Goal: Task Accomplishment & Management: Complete application form

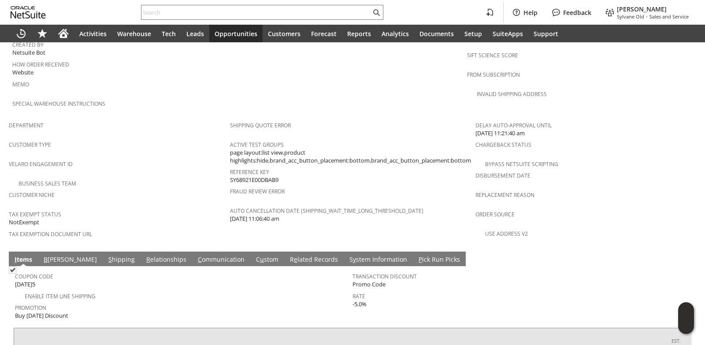
scroll to position [628, 0]
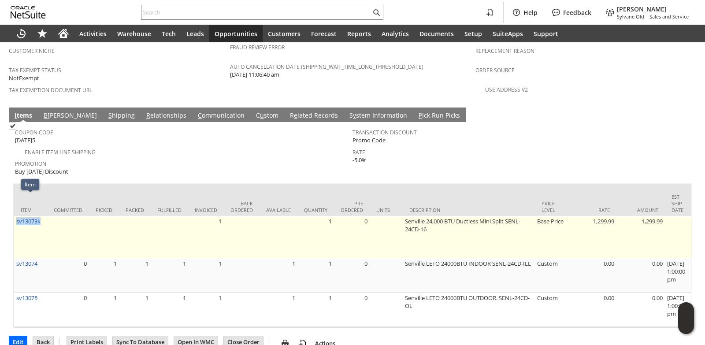
drag, startPoint x: 44, startPoint y: 199, endPoint x: 15, endPoint y: 201, distance: 28.7
click at [15, 216] on td "sv13073k" at bounding box center [30, 237] width 33 height 42
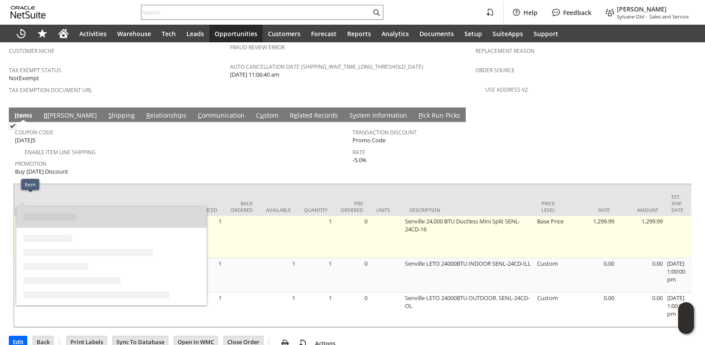
copy link "sv13073k"
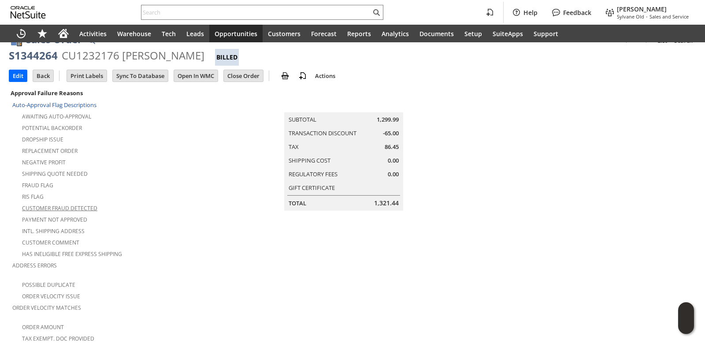
scroll to position [0, 0]
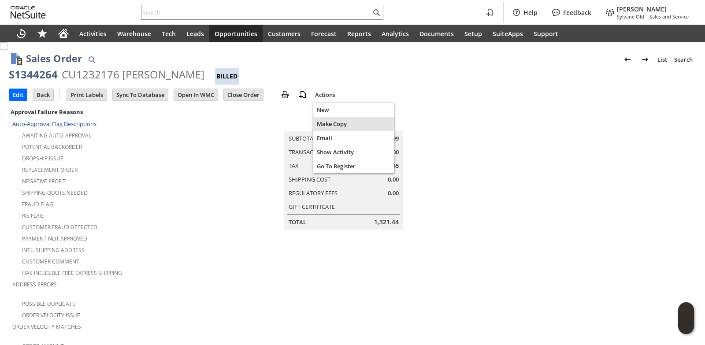
click at [337, 121] on span "Make Copy" at bounding box center [354, 124] width 74 height 8
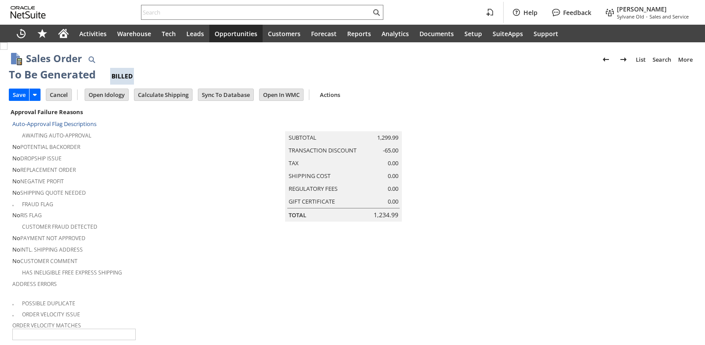
type input "Headquarters - Phone/Fax"
type input "Make Copy"
type input "Promo Code"
type input "-5.0%"
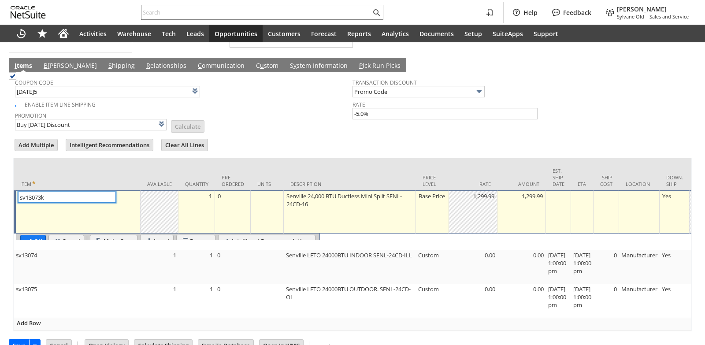
scroll to position [783, 0]
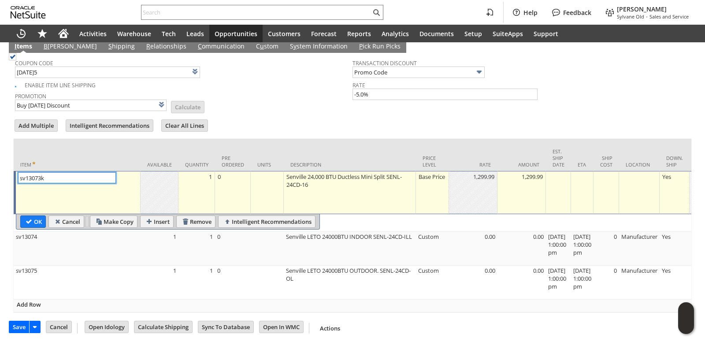
type input "Intelligent Recommendations¹⁰"
click at [195, 216] on input "Remove" at bounding box center [196, 221] width 38 height 11
type input "Promo Code"
type input "-5.0%"
type input "sv13074"
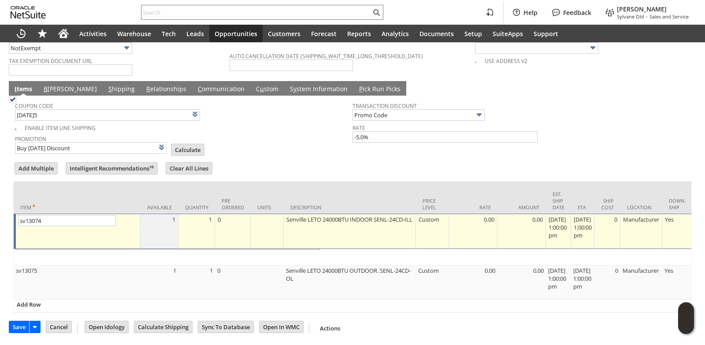
scroll to position [741, 0]
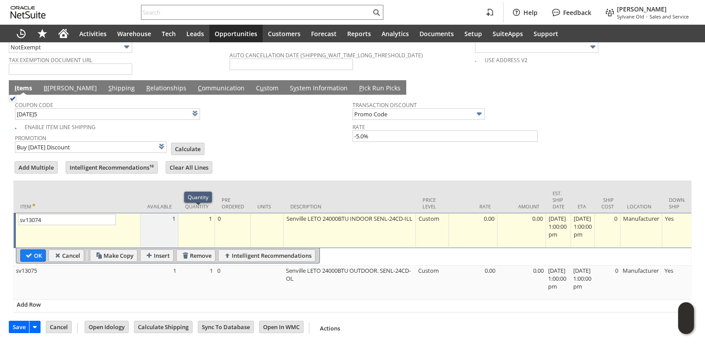
type input "Intelligent Recommendations ⁰"
click at [196, 250] on input "Remove" at bounding box center [196, 255] width 38 height 11
type input "sv13075"
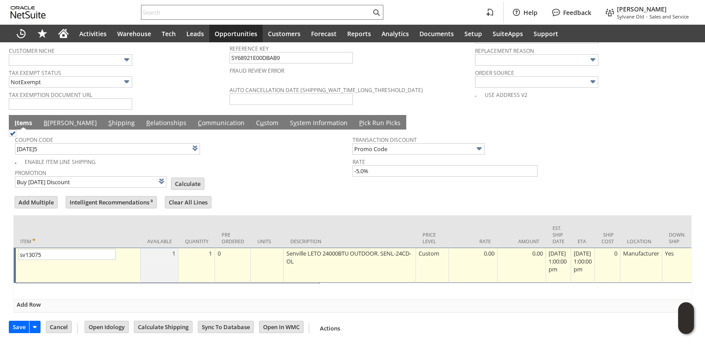
scroll to position [707, 0]
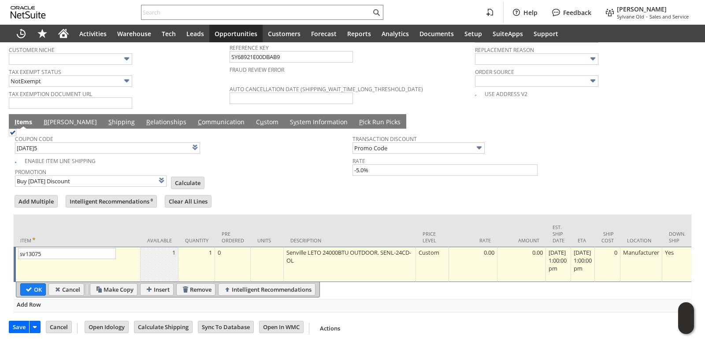
click at [204, 285] on input "Remove" at bounding box center [196, 289] width 38 height 11
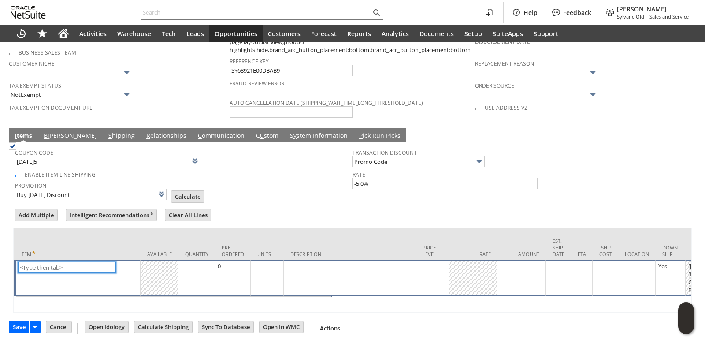
scroll to position [687, 0]
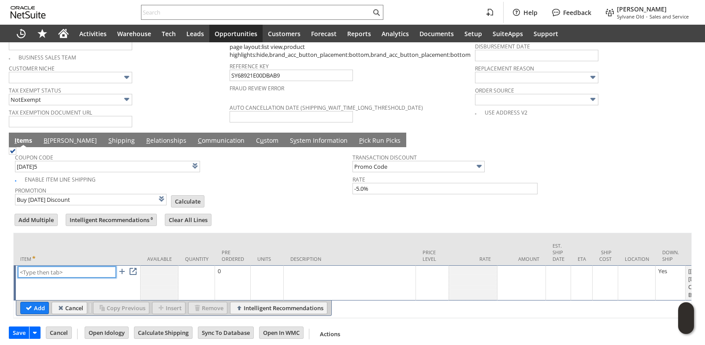
paste input "sv13073k"
type input "sv13073k"
click at [243, 237] on td "Pre Ordered" at bounding box center [233, 249] width 36 height 32
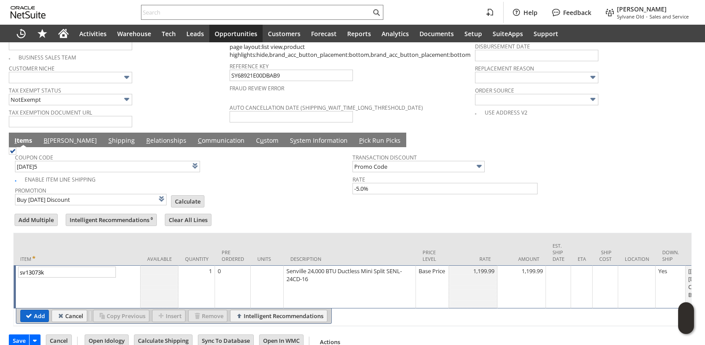
click at [34, 313] on input "Add" at bounding box center [35, 315] width 28 height 11
type input "Promo Code"
type input "-5.0%"
type input "Intelligent Recommendations¹⁰"
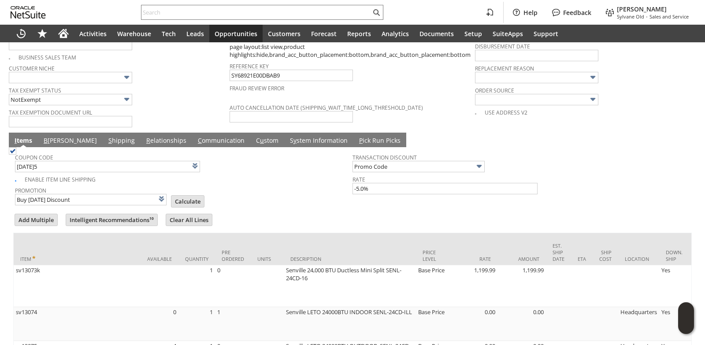
scroll to position [830, 0]
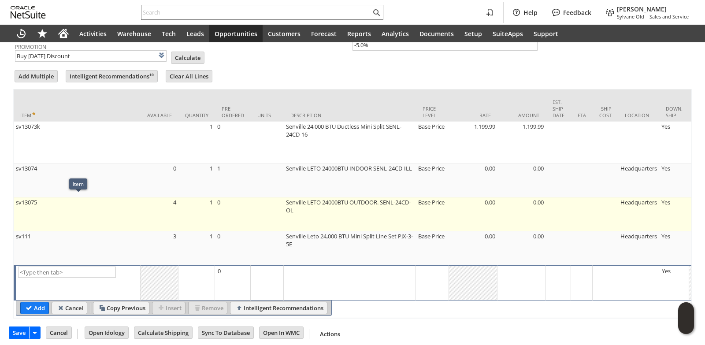
click at [75, 203] on td "sv13075" at bounding box center [77, 214] width 127 height 34
type input "sv13075"
type input "OK"
type input "Make Copy"
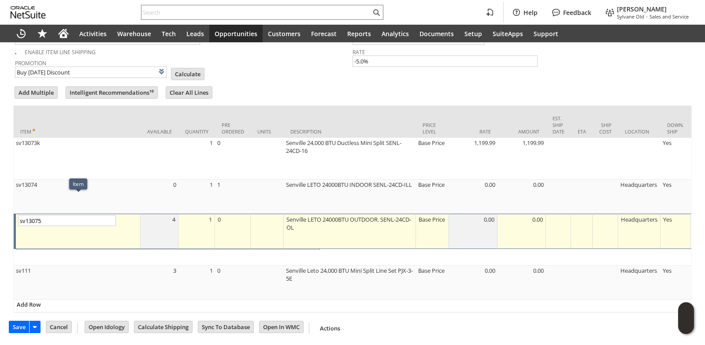
scroll to position [817, 0]
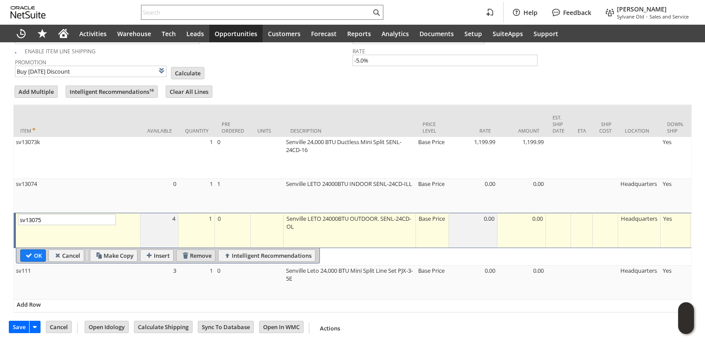
click at [197, 250] on input "Remove" at bounding box center [196, 255] width 38 height 11
type input "sv111"
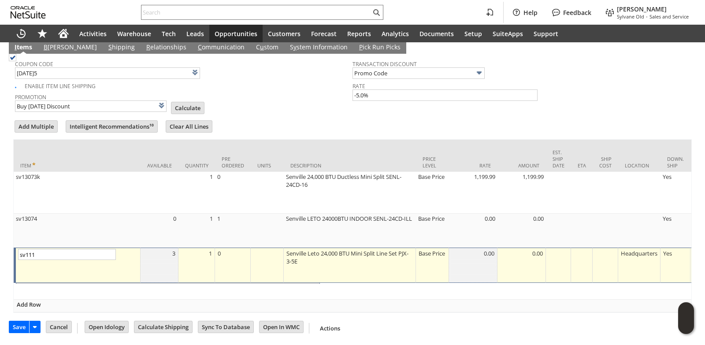
scroll to position [783, 0]
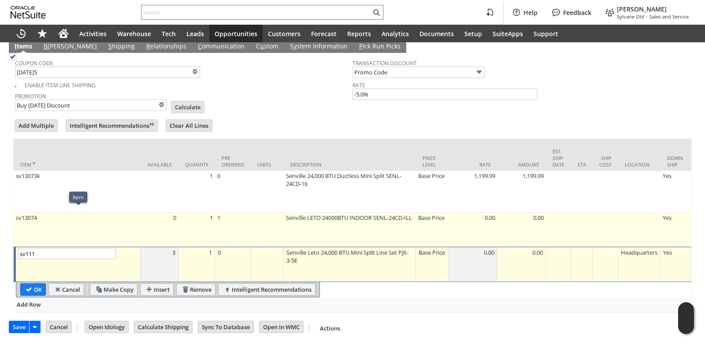
click at [63, 222] on td "sv13074" at bounding box center [77, 230] width 127 height 34
type input "sv13074"
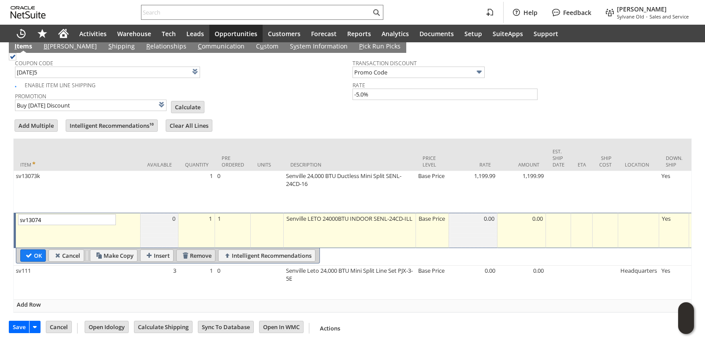
click at [194, 251] on input "Remove" at bounding box center [196, 255] width 38 height 11
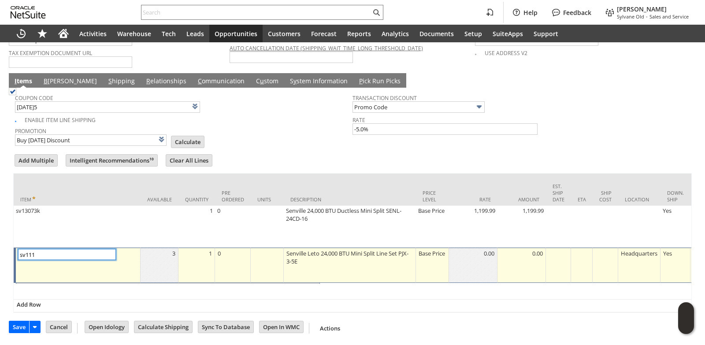
scroll to position [749, 0]
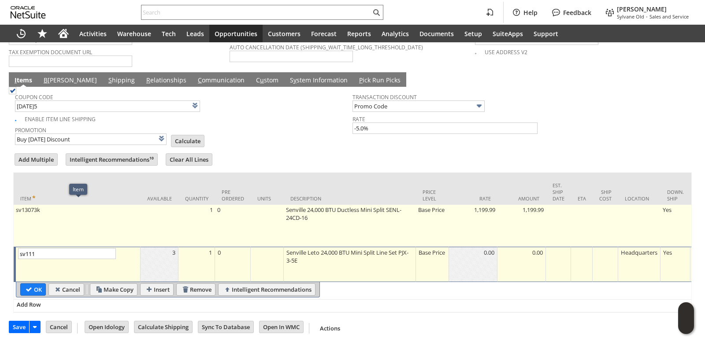
click at [72, 217] on td "sv13073k" at bounding box center [77, 226] width 127 height 42
type input "sv13073k"
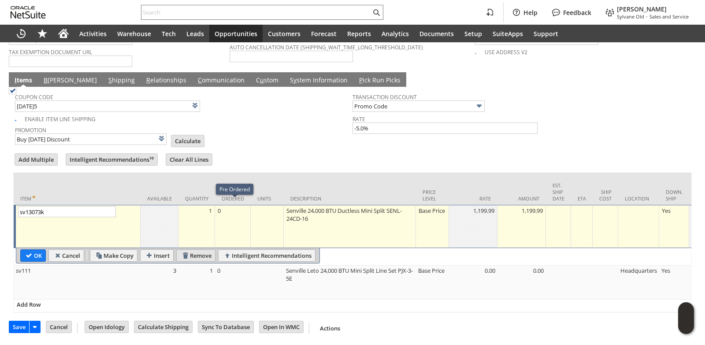
click at [196, 250] on input "Remove" at bounding box center [196, 255] width 38 height 11
type input "sv111"
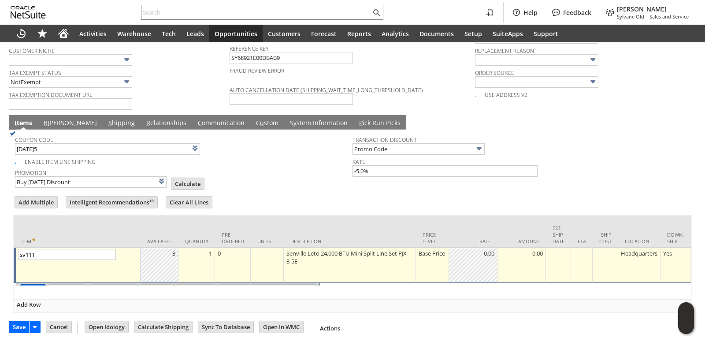
scroll to position [707, 0]
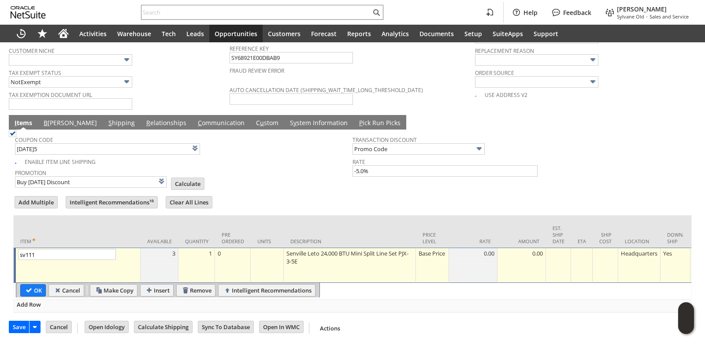
type input "Intelligent Recommendations ⁰"
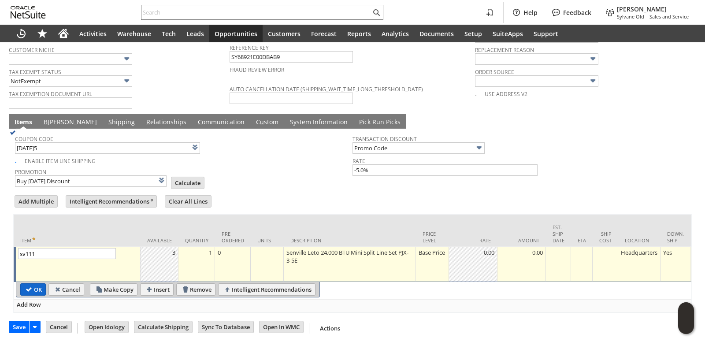
click at [36, 284] on input "OK" at bounding box center [33, 289] width 25 height 11
type input "Promo Code"
type input "-5.0%"
type input "Add"
type input "Copy Previous"
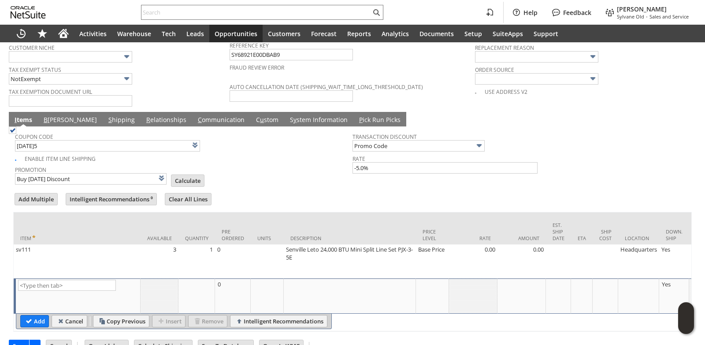
scroll to position [0, 289]
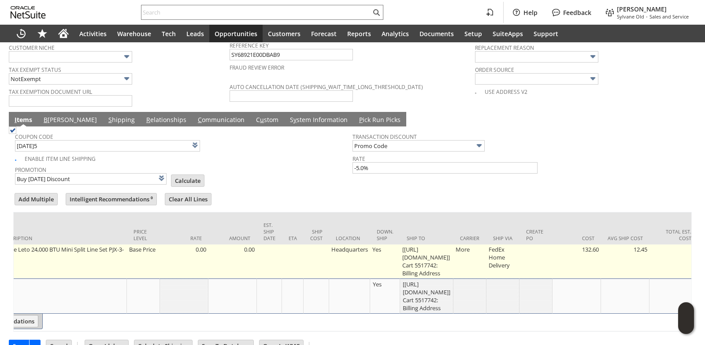
click at [426, 255] on td "[[URL][DOMAIN_NAME]] Cart 5517742: Billing Address" at bounding box center [426, 261] width 53 height 34
type input "[https://paypal.com/] ...7742: Billing Address"
type input "OK"
type input "Make Copy"
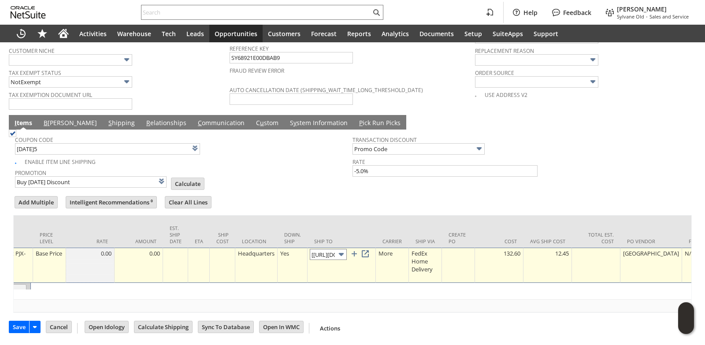
scroll to position [0, 92]
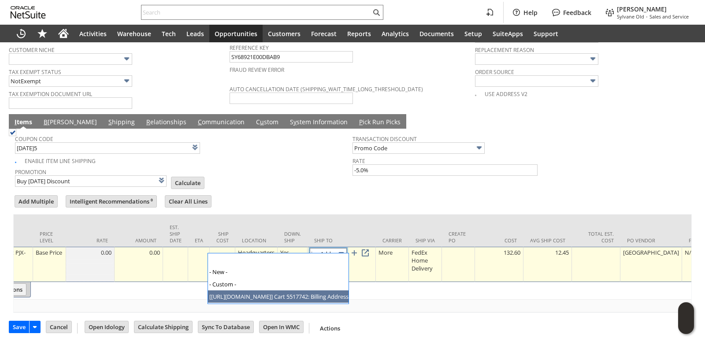
click at [334, 248] on input "[https://paypal.com/] ...7742: Billing Address" at bounding box center [328, 253] width 37 height 11
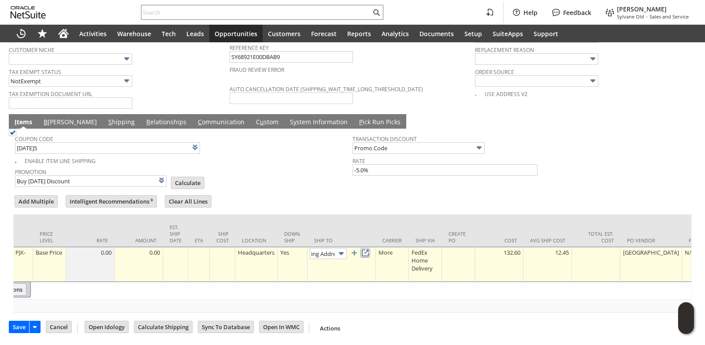
click at [370, 250] on link at bounding box center [365, 253] width 10 height 10
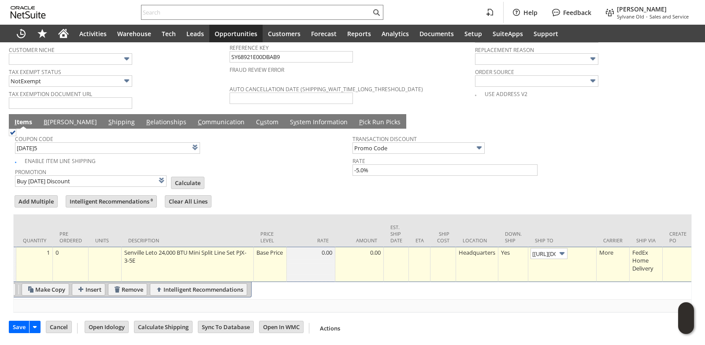
scroll to position [0, 0]
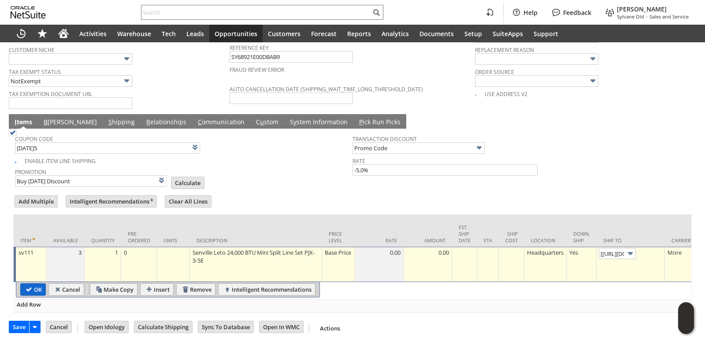
click at [39, 288] on input "OK" at bounding box center [33, 289] width 25 height 11
type input "Promo Code"
type input "-5.0%"
type input "Add"
type input "Copy Previous"
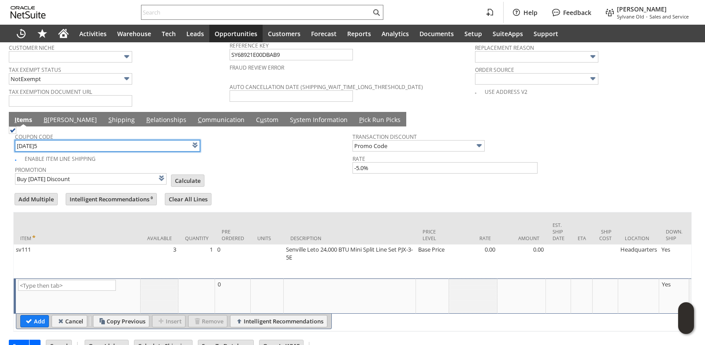
drag, startPoint x: 64, startPoint y: 143, endPoint x: 0, endPoint y: 146, distance: 64.4
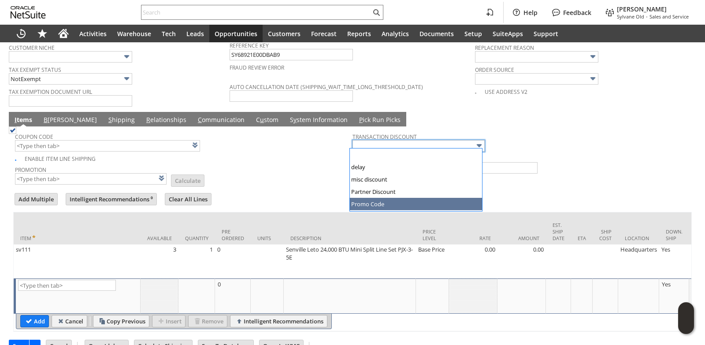
click at [279, 159] on div "Enable Item Line Shipping" at bounding box center [183, 157] width 337 height 10
click at [55, 116] on link "B [PERSON_NAME]" at bounding box center [70, 120] width 58 height 10
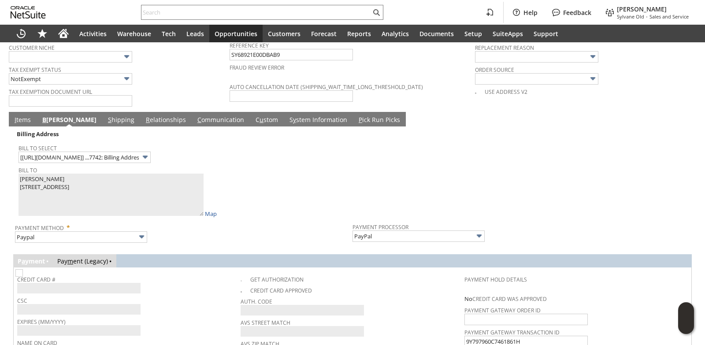
click at [273, 158] on div "Bill To Select [https://paypal.com/] ...7742: Billing Address" at bounding box center [182, 152] width 329 height 21
click at [119, 239] on input "Paypal" at bounding box center [81, 236] width 132 height 11
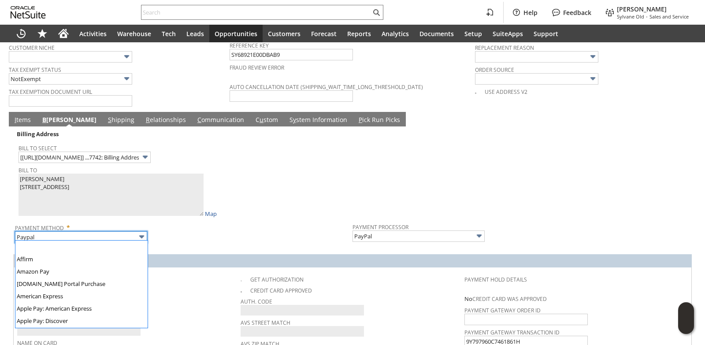
scroll to position [246, 0]
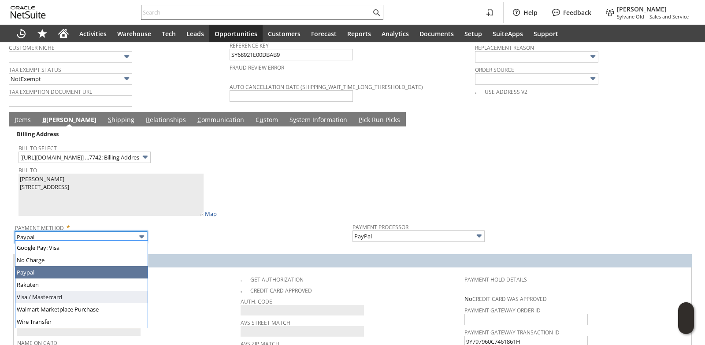
type input "Visa / Mastercard"
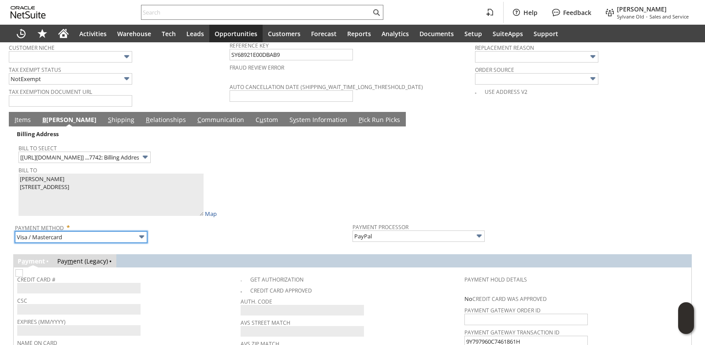
type input "Braintree"
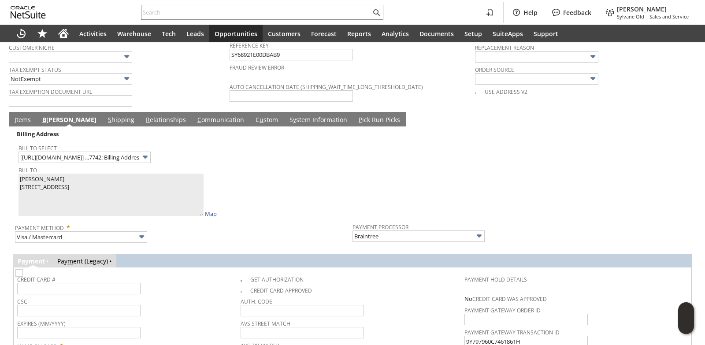
click at [235, 192] on div "Bill To michael lebeau 245 NARRAGANSETT AVE 2294965 RIVERSIDE RI 02915 United S…" at bounding box center [182, 191] width 329 height 54
click at [23, 277] on img at bounding box center [18, 272] width 7 height 7
checkbox input "false"
click at [197, 276] on span "Credit Card #" at bounding box center [126, 278] width 219 height 10
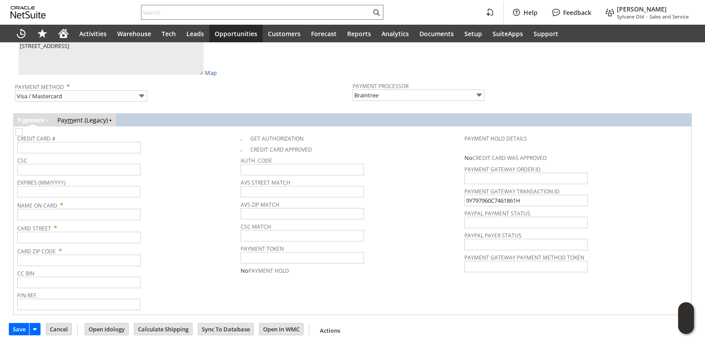
scroll to position [804, 0]
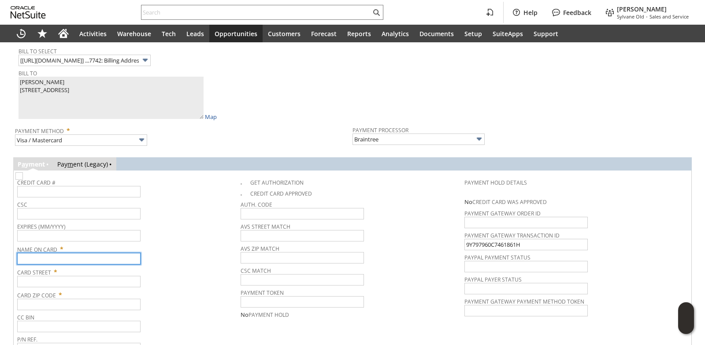
click at [70, 259] on input "text" at bounding box center [78, 258] width 123 height 11
paste input "[PERSON_NAME]"
type input "[PERSON_NAME]"
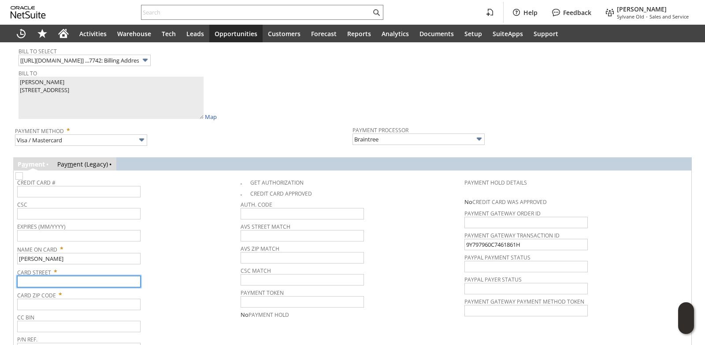
click at [47, 278] on input "text" at bounding box center [78, 281] width 123 height 11
paste input "[STREET_ADDRESS]"
type input "[STREET_ADDRESS]"
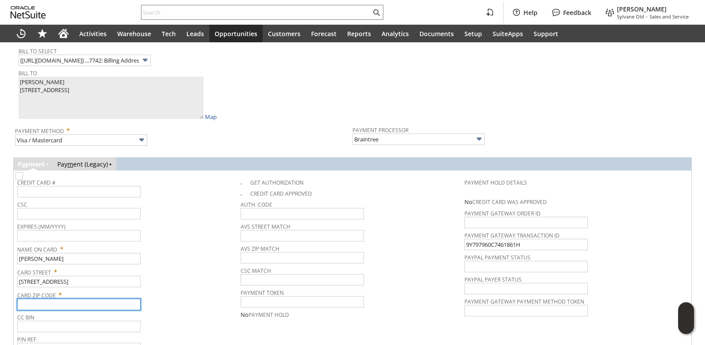
click at [72, 302] on input "text" at bounding box center [78, 304] width 123 height 11
paste input "02915"
type input "02915"
click at [179, 237] on div "Expires (MM/YYYY)" at bounding box center [126, 230] width 219 height 21
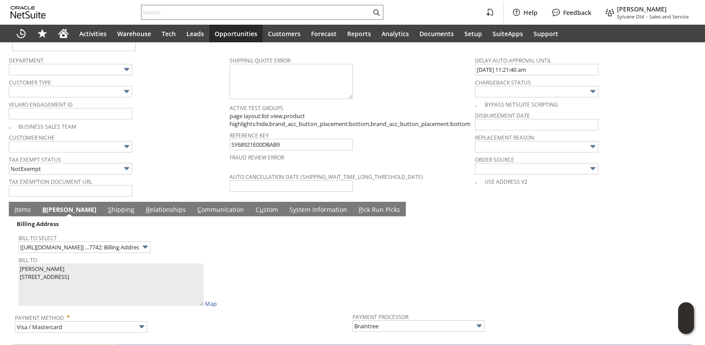
scroll to position [584, 0]
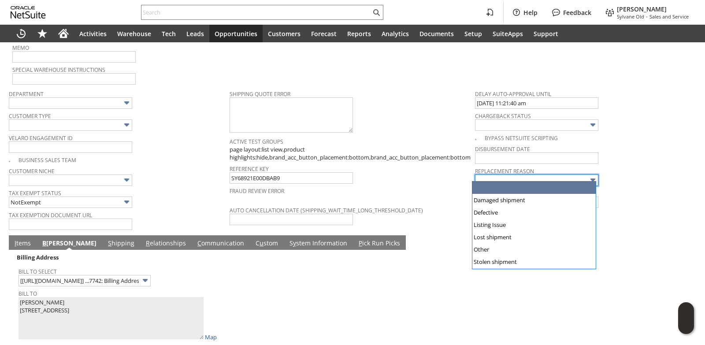
click at [520, 174] on input "text" at bounding box center [536, 179] width 123 height 11
type input "Other"
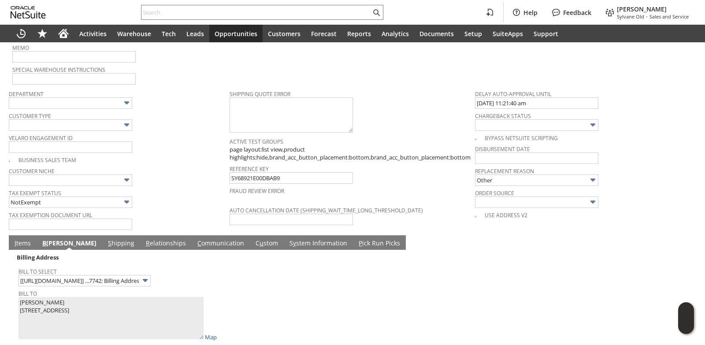
click at [185, 180] on div "Customer Niche" at bounding box center [117, 175] width 216 height 21
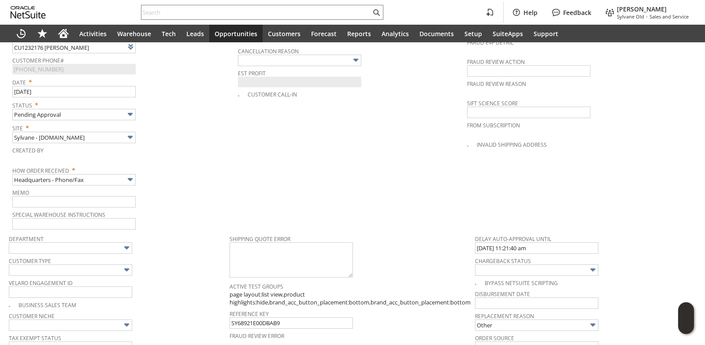
scroll to position [408, 0]
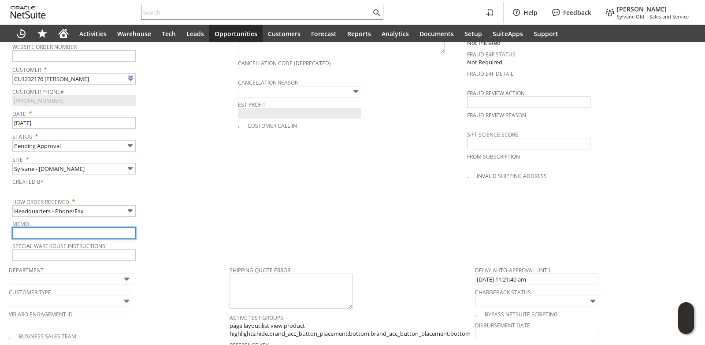
click at [83, 227] on input "text" at bounding box center [73, 232] width 123 height 11
type input "Original PO did not include lineset, sending replacement"
click at [171, 231] on div "Memo Original PO did not include lineset, sending replacement" at bounding box center [122, 228] width 221 height 21
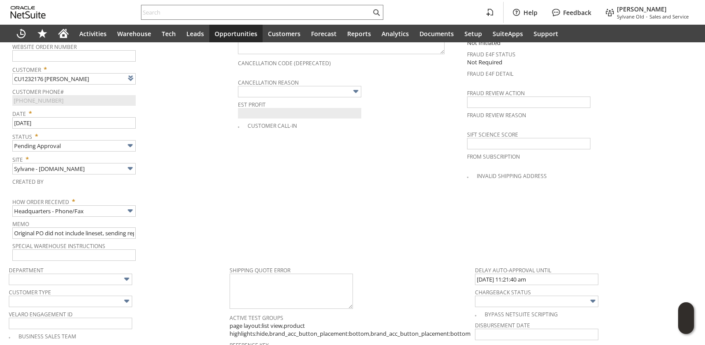
click at [133, 207] on img at bounding box center [130, 211] width 10 height 10
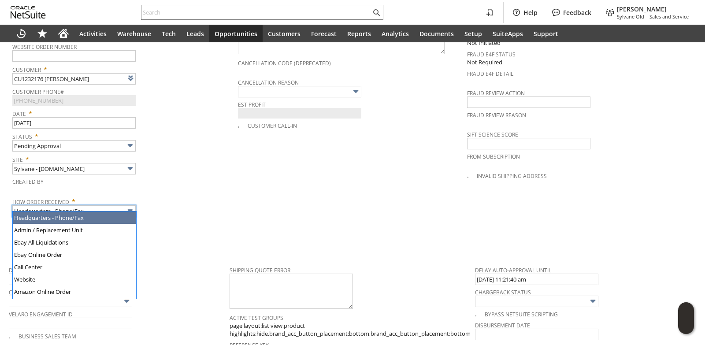
type input "Admin / Replacement Unit"
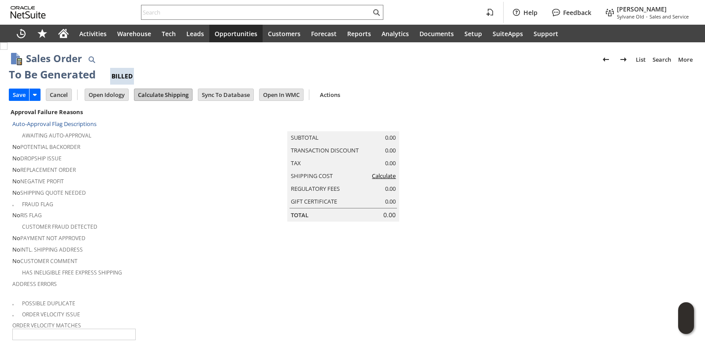
click at [175, 90] on input "Calculate Shipping" at bounding box center [163, 94] width 58 height 11
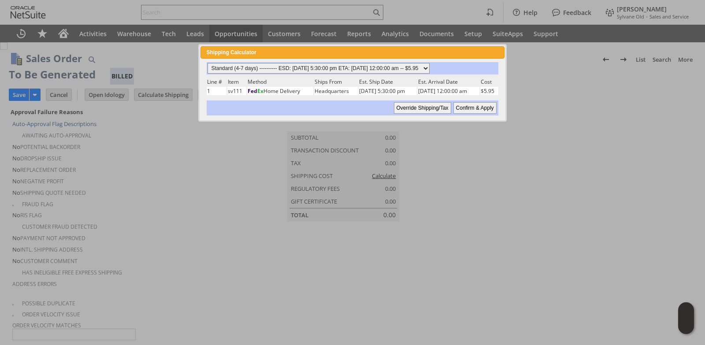
click at [429, 64] on select "Standard (4-7 days) ---------- ESD: 10/14/2025 5:30:00 pm ETA: 10/16/2025 12:00…" at bounding box center [318, 68] width 222 height 11
select select "3 Day ------------------------ ESD: 10/14/2025 5:30:00 pm ETA: 10/16/2025 12:00…"
click at [207, 63] on select "Standard (4-7 days) ---------- ESD: 10/14/2025 5:30:00 pm ETA: 10/16/2025 12:00…" at bounding box center [318, 68] width 222 height 11
click at [476, 109] on input "Confirm & Apply" at bounding box center [474, 107] width 43 height 11
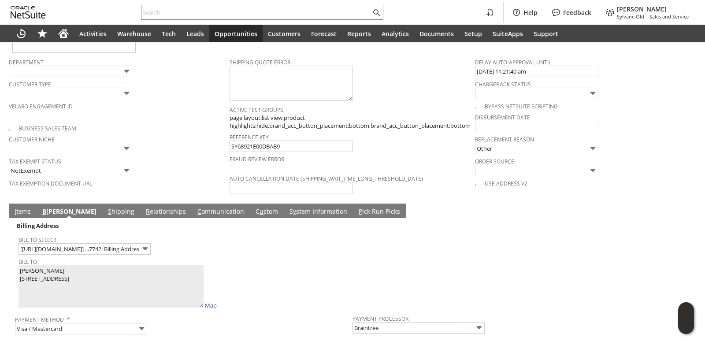
scroll to position [705, 0]
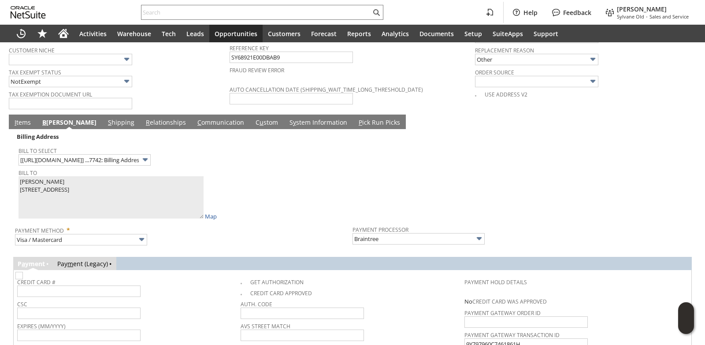
click at [22, 119] on link "I tems" at bounding box center [22, 123] width 21 height 10
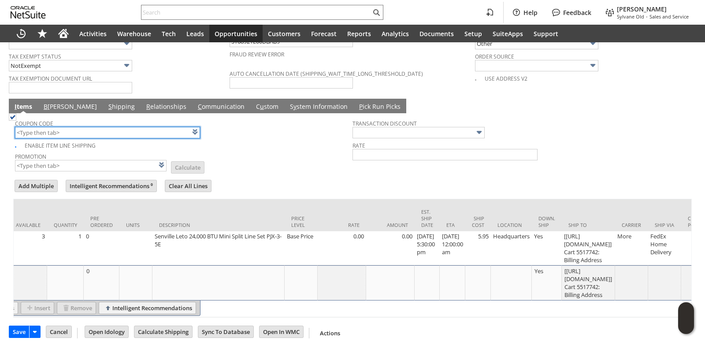
scroll to position [0, 244]
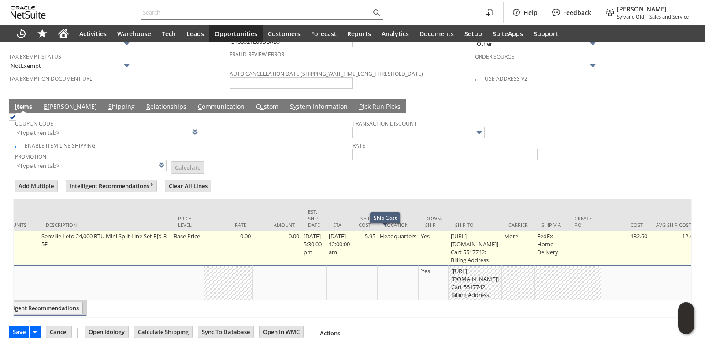
click at [377, 238] on td "5.95" at bounding box center [365, 248] width 26 height 34
type input "5.95"
type input "OK"
type input "Make Copy"
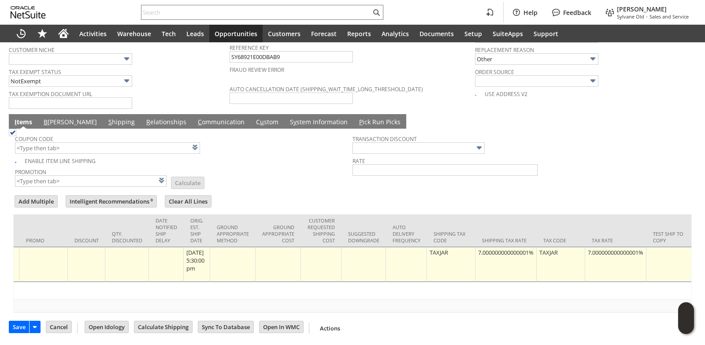
scroll to position [0, 1523]
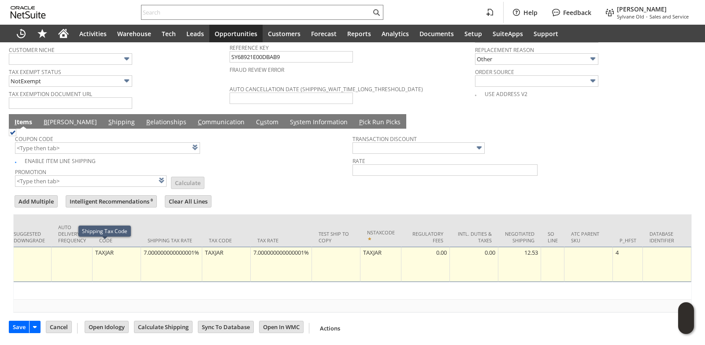
type input "0"
click at [159, 250] on div "7.000000000000001%" at bounding box center [171, 252] width 56 height 9
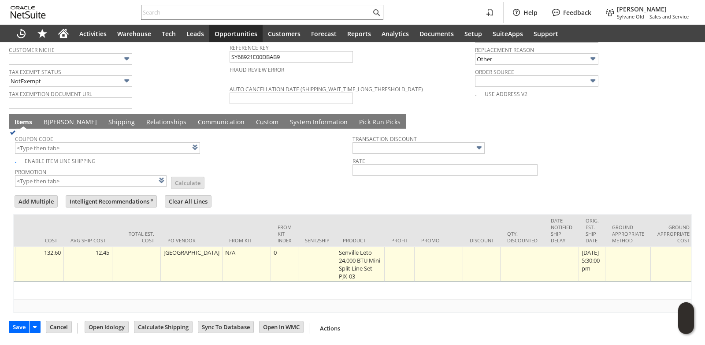
scroll to position [0, 0]
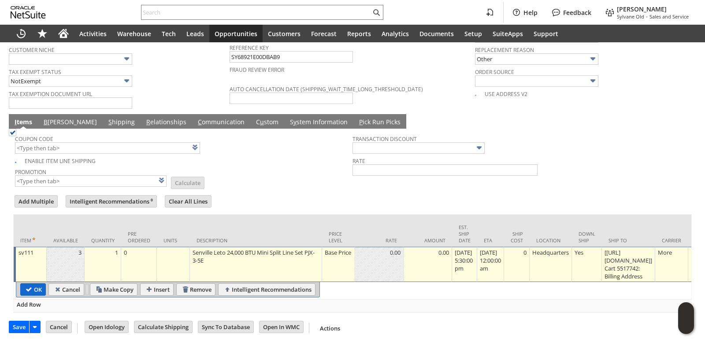
type input "0.0%"
click at [32, 286] on input "OK" at bounding box center [33, 289] width 25 height 11
type input "Add"
type input "Copy Previous"
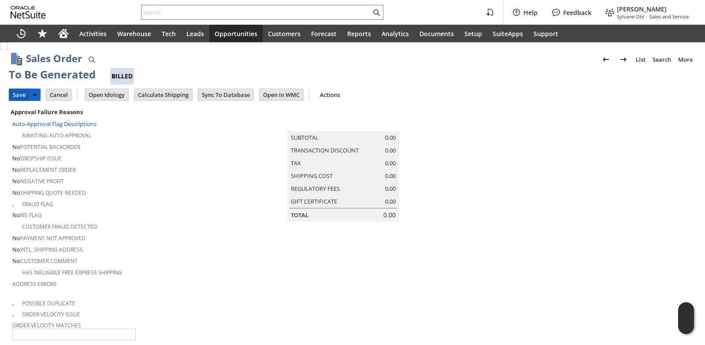
click at [21, 96] on input "Save" at bounding box center [19, 94] width 20 height 11
click at [20, 94] on input "Save" at bounding box center [19, 94] width 20 height 11
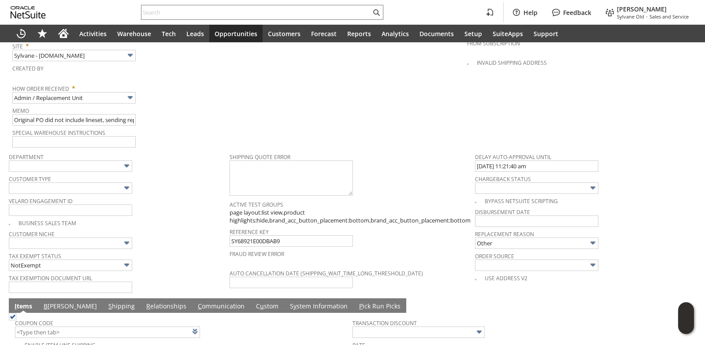
scroll to position [501, 0]
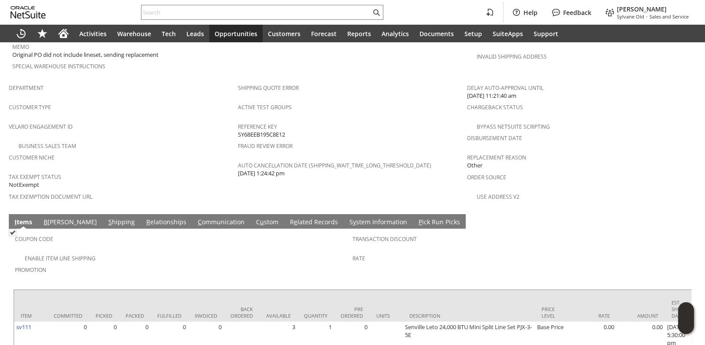
scroll to position [594, 0]
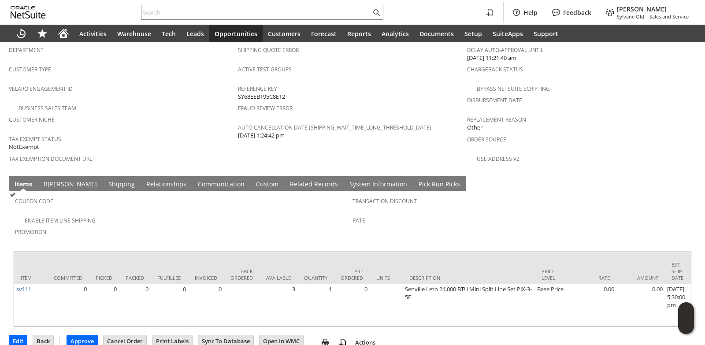
click at [50, 180] on link "B [PERSON_NAME]" at bounding box center [70, 185] width 58 height 10
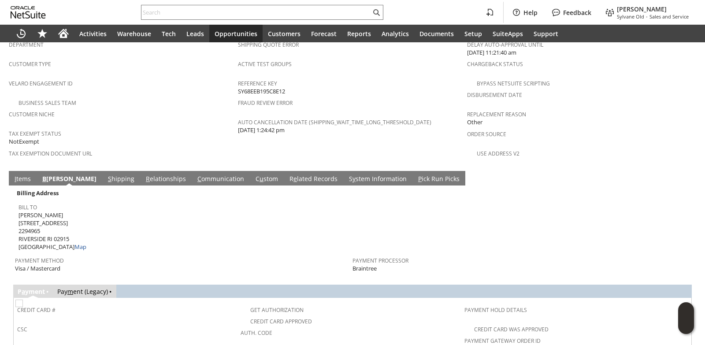
scroll to position [542, 0]
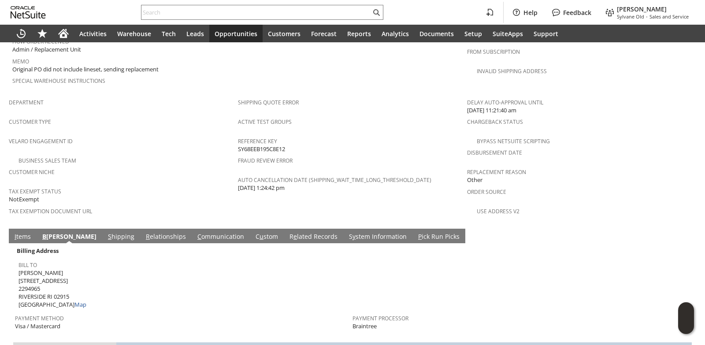
click at [23, 232] on link "I tems" at bounding box center [22, 237] width 21 height 10
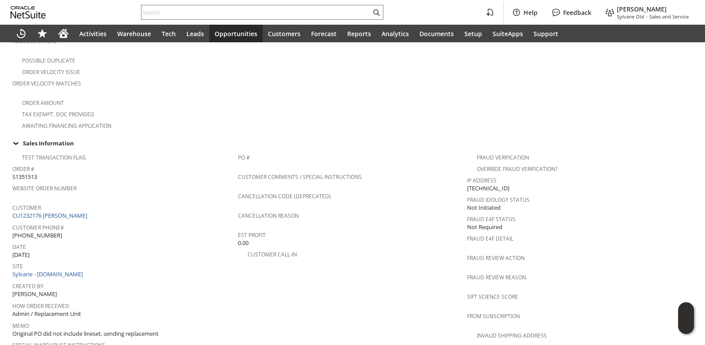
scroll to position [0, 0]
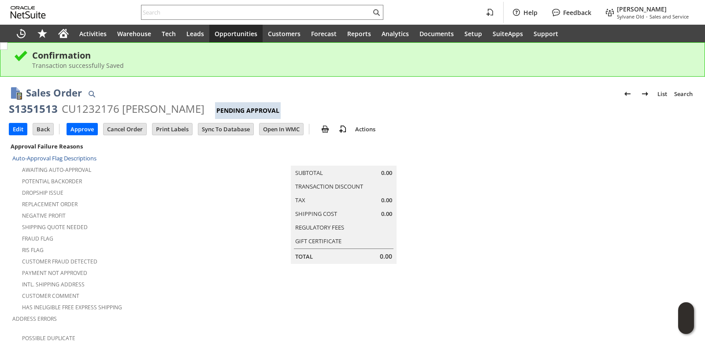
click at [33, 107] on div "S1351513" at bounding box center [33, 109] width 49 height 14
copy div "S1351513"
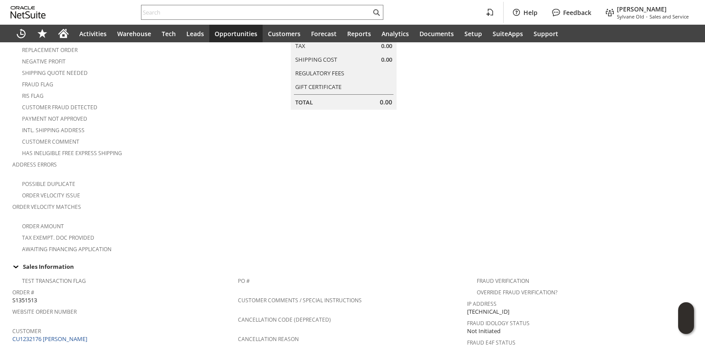
scroll to position [264, 0]
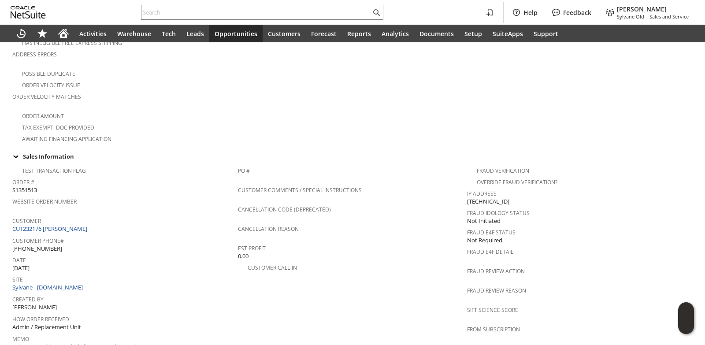
click at [189, 240] on div "Customer Phone# [PHONE_NUMBER]" at bounding box center [122, 243] width 221 height 18
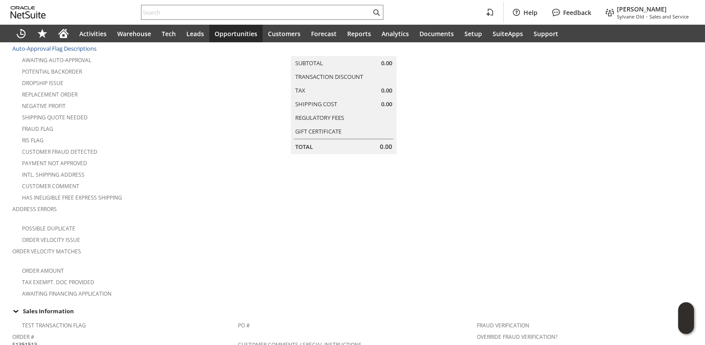
scroll to position [0, 0]
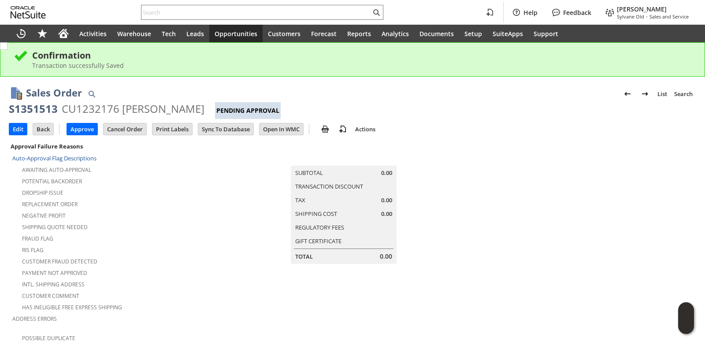
click at [196, 12] on input "text" at bounding box center [255, 12] width 229 height 11
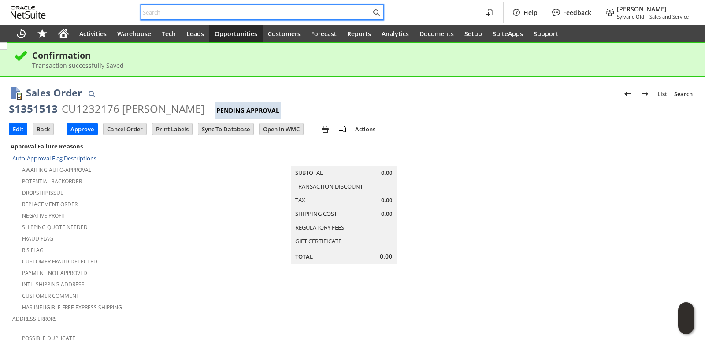
paste input "P218766"
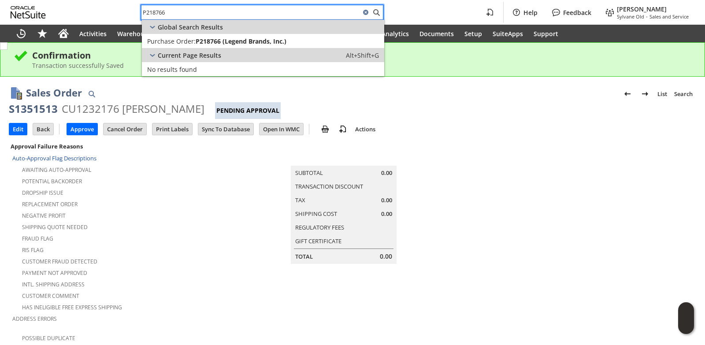
type input "P218766"
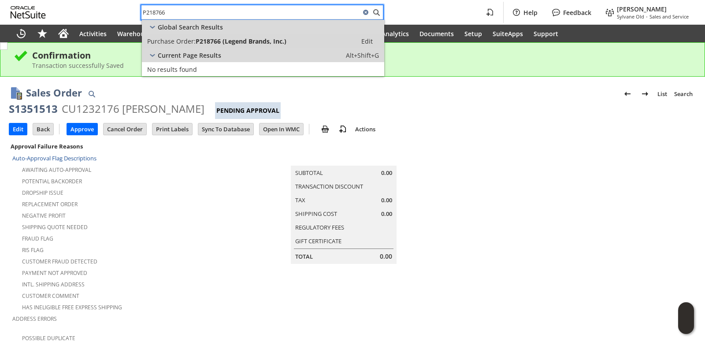
click at [197, 38] on span "P218766 (Legend Brands, Inc.)" at bounding box center [241, 41] width 91 height 8
